Goal: Check status

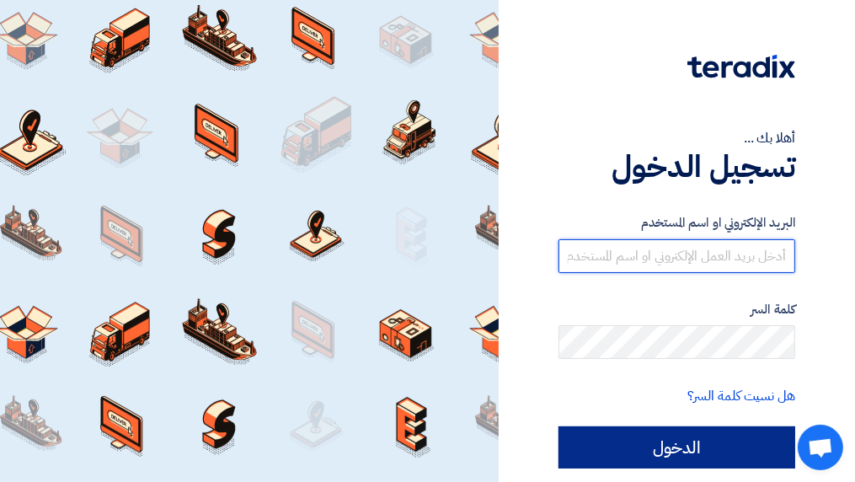
type input "[EMAIL_ADDRESS][DOMAIN_NAME]"
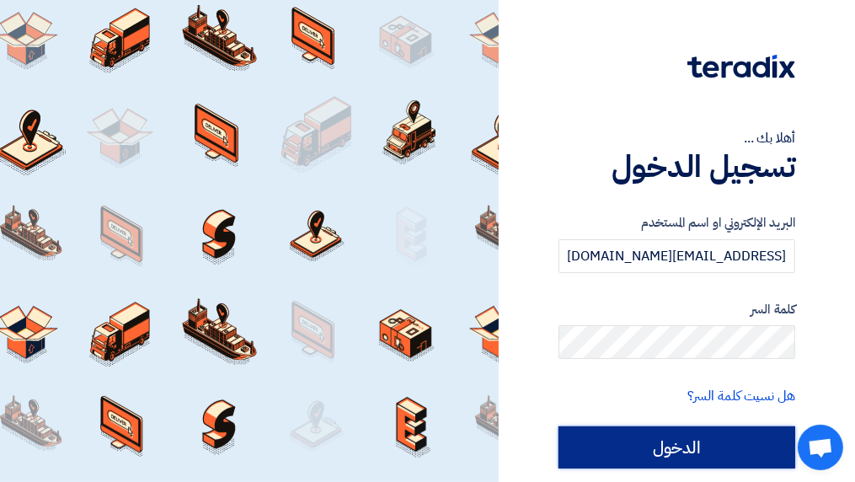
click at [712, 445] on input "الدخول" at bounding box center [676, 447] width 237 height 42
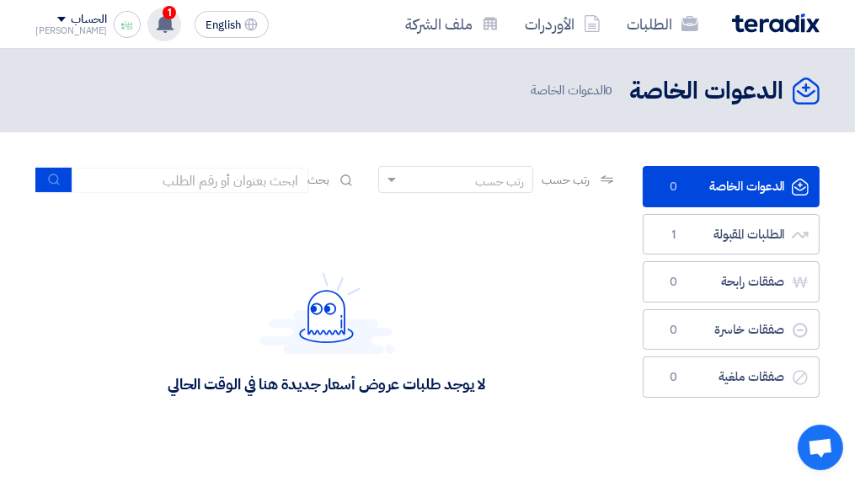
click at [157, 21] on use at bounding box center [165, 23] width 17 height 19
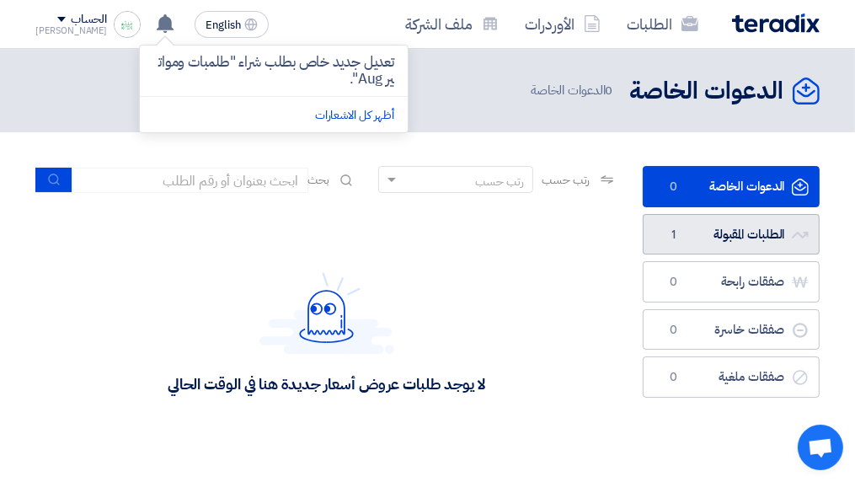
click at [701, 233] on link "الطلبات المقبولة الطلبات المقبولة 1" at bounding box center [731, 234] width 177 height 41
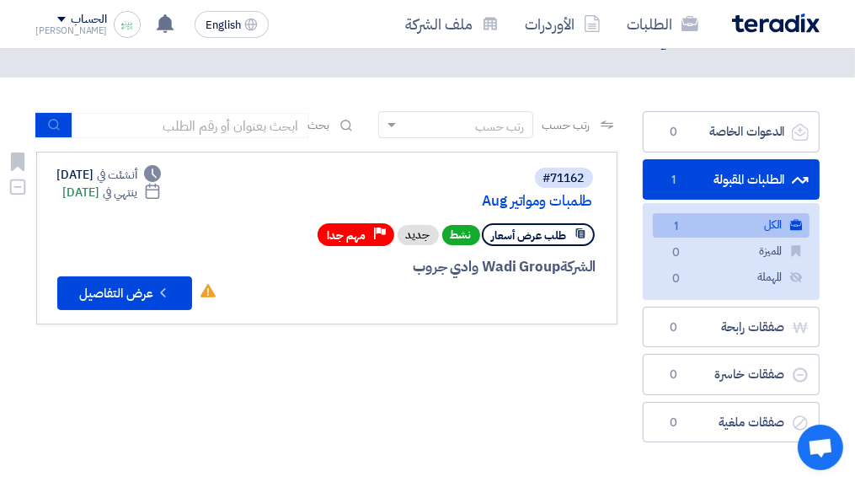
scroll to position [84, 0]
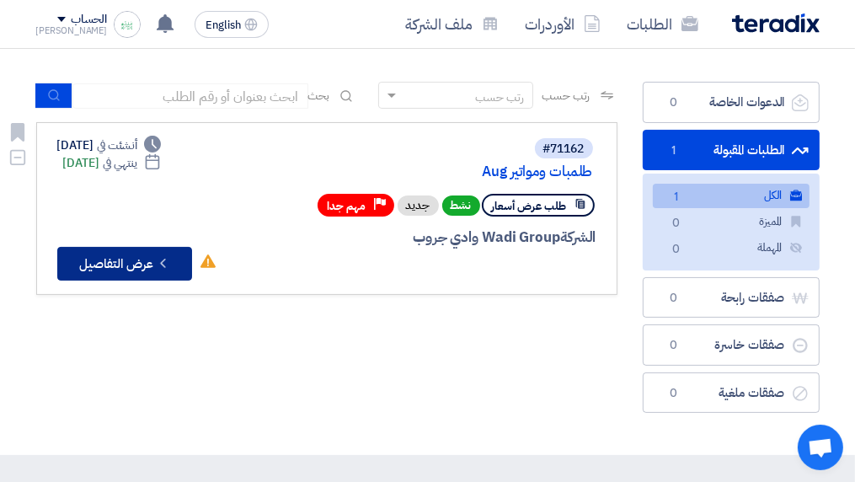
click at [153, 259] on button "Check details عرض التفاصيل" at bounding box center [124, 264] width 135 height 34
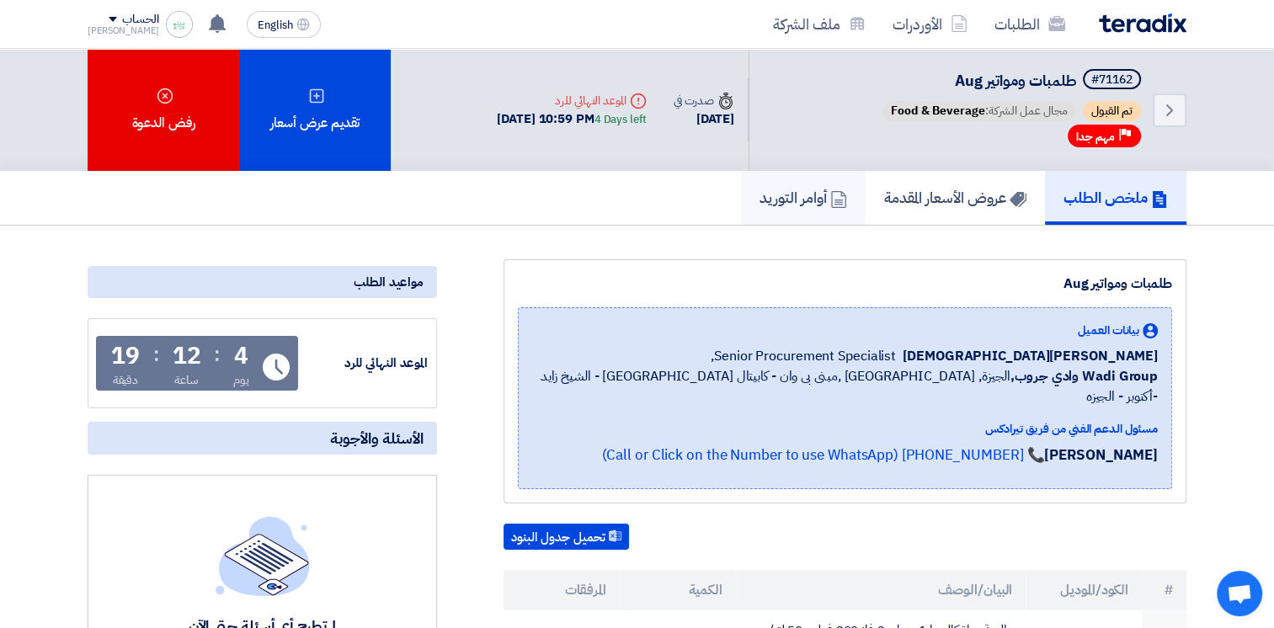
click at [787, 195] on h5 "أوامر التوريد" at bounding box center [804, 197] width 88 height 19
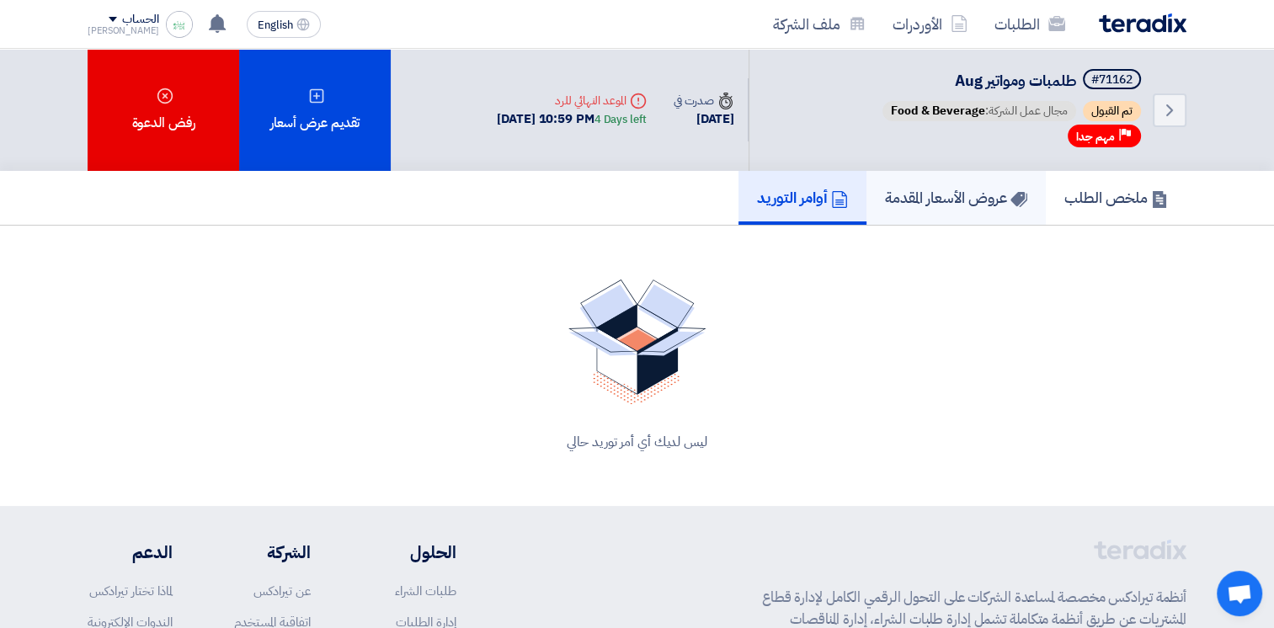
click at [867, 194] on h5 "عروض الأسعار المقدمة" at bounding box center [956, 197] width 142 height 19
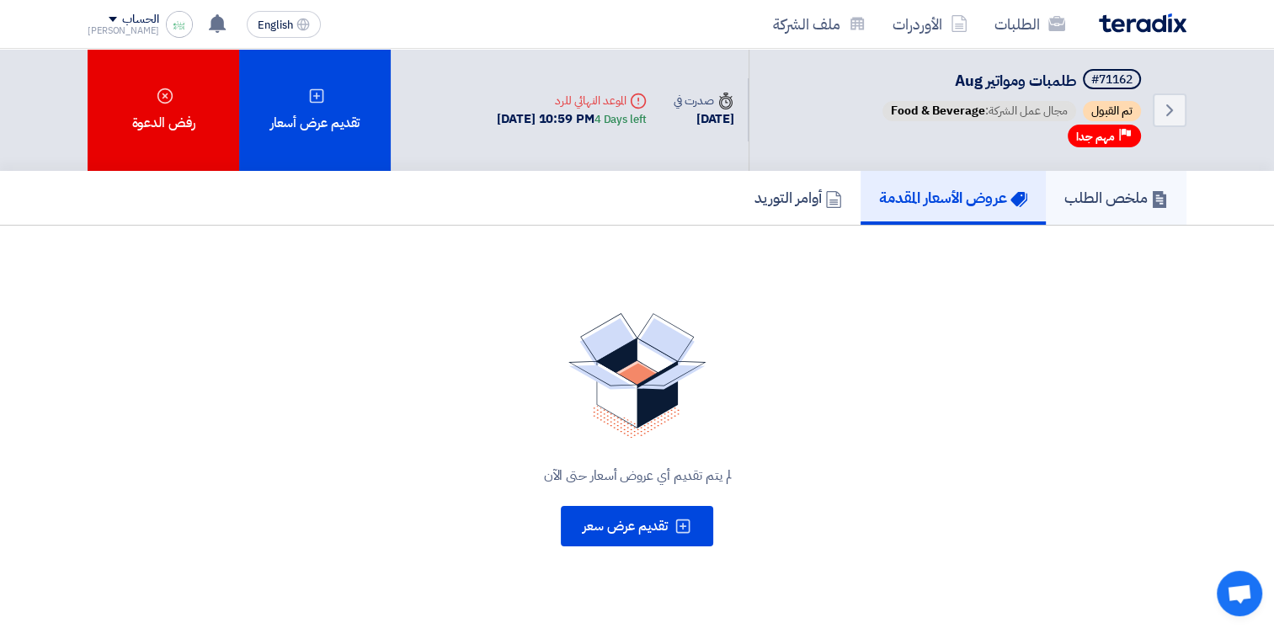
click at [867, 192] on h5 "ملخص الطلب" at bounding box center [1117, 197] width 104 height 19
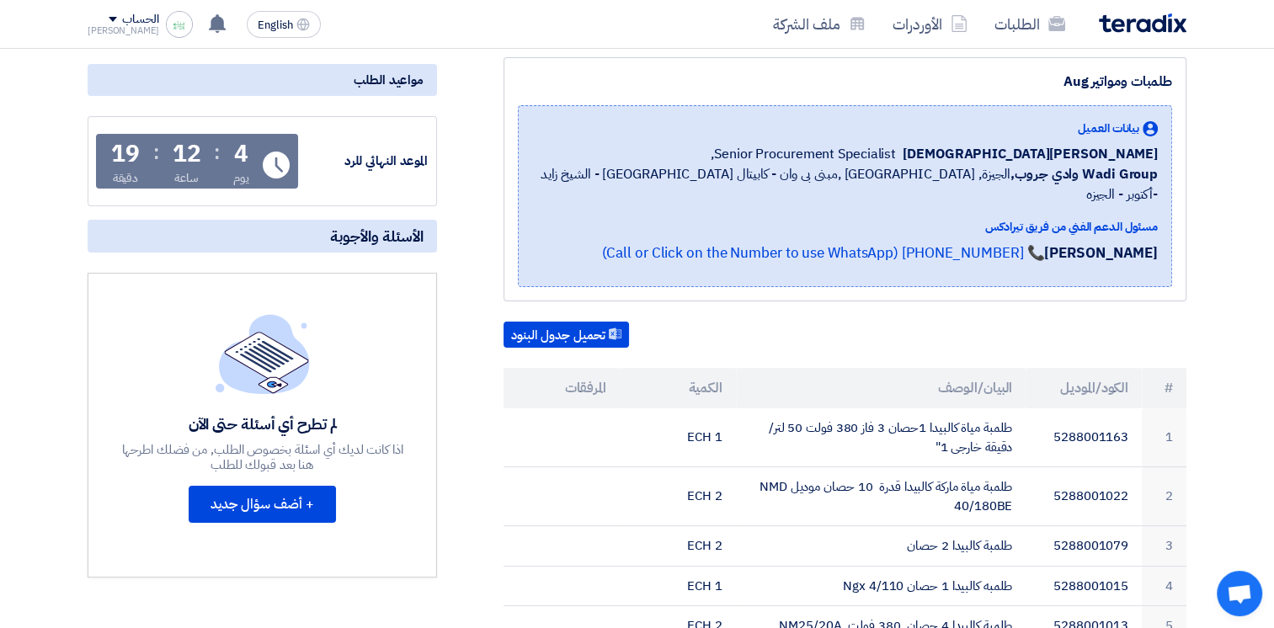
scroll to position [253, 0]
